Goal: Information Seeking & Learning: Learn about a topic

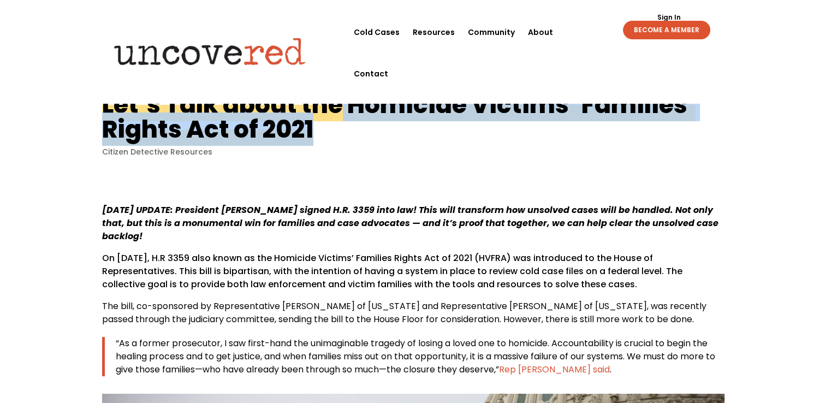
drag, startPoint x: 344, startPoint y: 104, endPoint x: 317, endPoint y: 139, distance: 44.4
click at [317, 139] on div "Let’s Talk about the Homicide Victims’ Families’ Rights Act of 2021 Citizen Det…" at bounding box center [413, 124] width 623 height 65
copy h1 "Homicide Victims’ Families’ Rights Act of 2021"
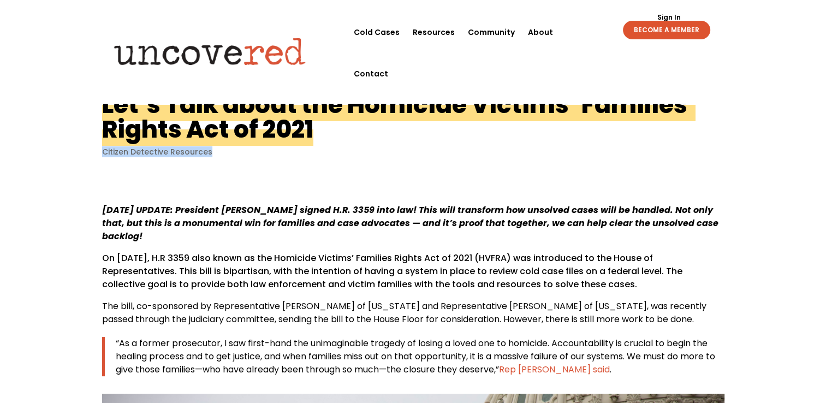
drag, startPoint x: 210, startPoint y: 151, endPoint x: 100, endPoint y: 155, distance: 109.9
copy link "Citizen Detective Resources"
